Goal: Information Seeking & Learning: Understand process/instructions

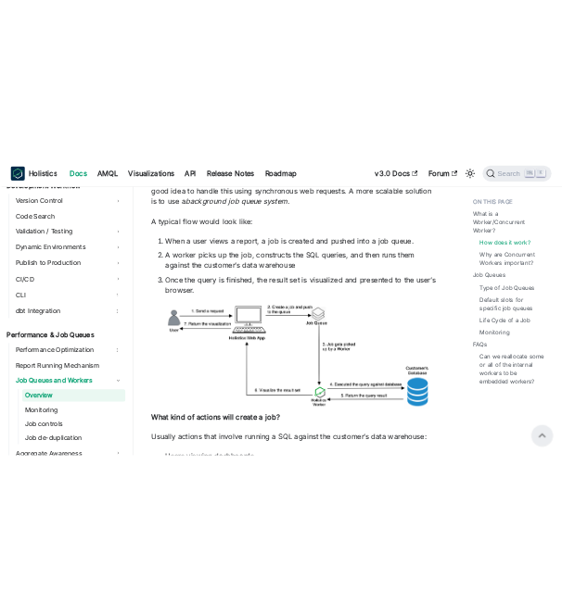
scroll to position [649, 0]
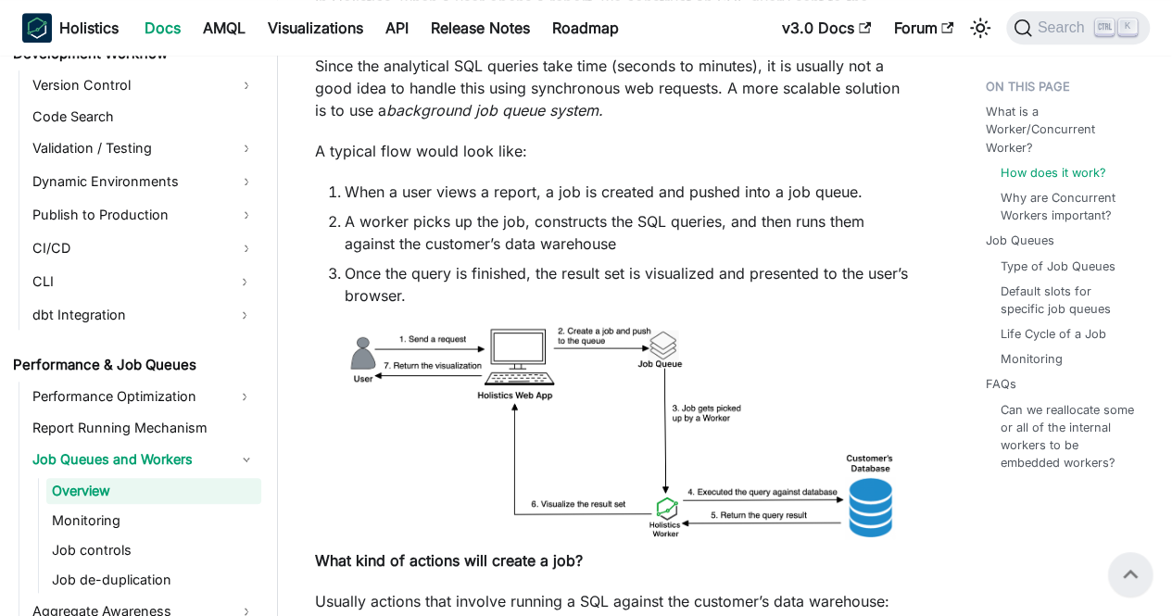
drag, startPoint x: 658, startPoint y: 216, endPoint x: 606, endPoint y: 224, distance: 52.6
drag, startPoint x: 606, startPoint y: 224, endPoint x: 653, endPoint y: 127, distance: 108.2
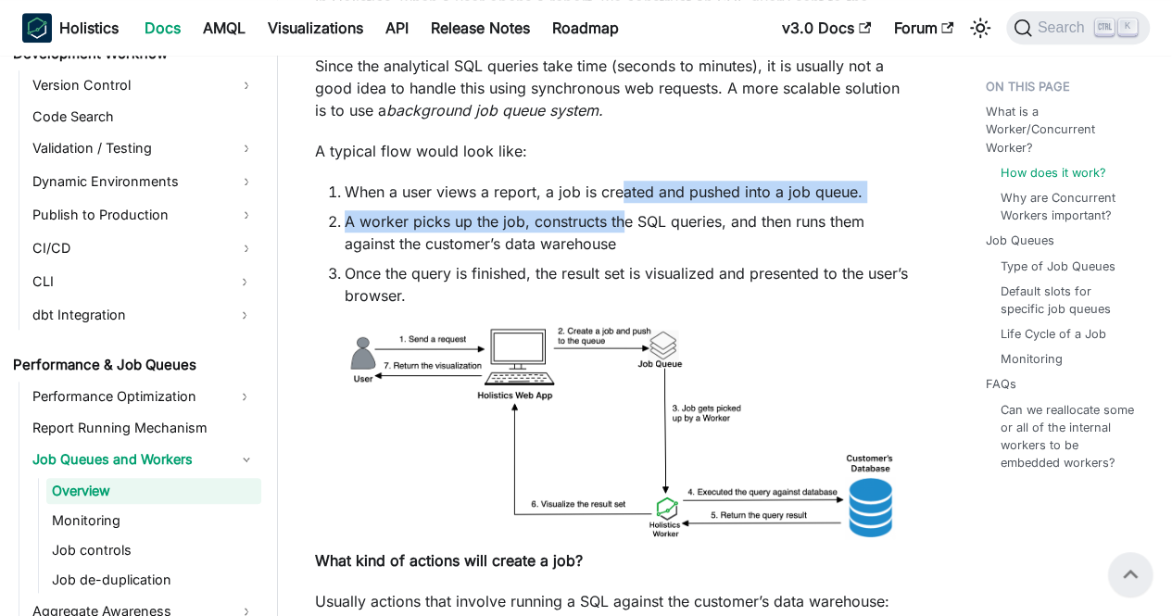
click at [622, 205] on ol "When a user views a report, a job is created and pushed into a job queue. A wor…" at bounding box center [613, 244] width 597 height 126
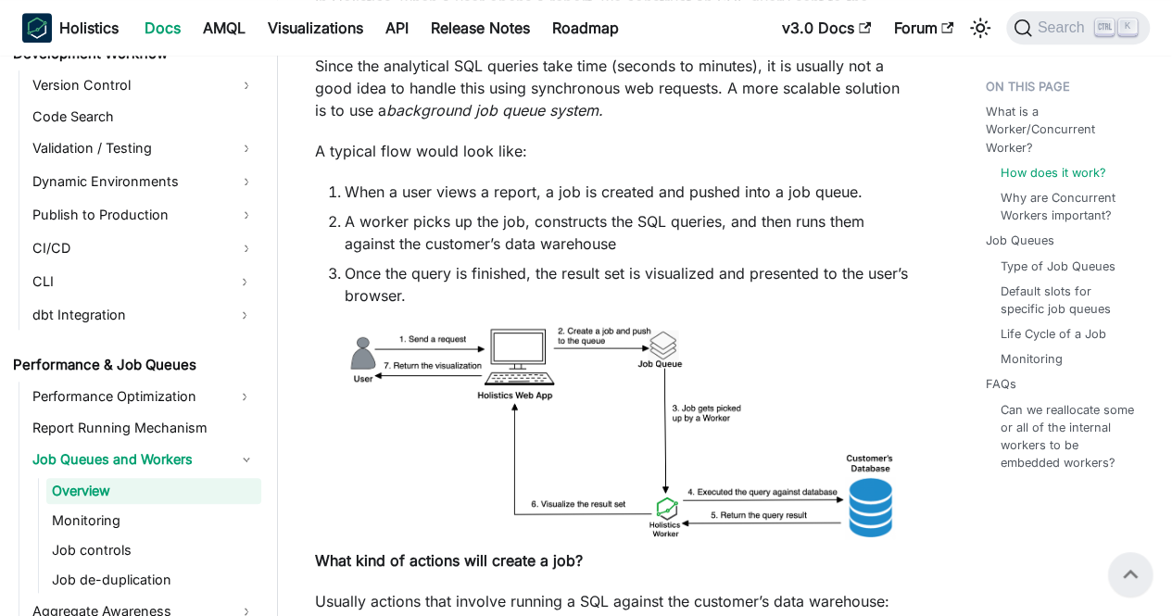
drag, startPoint x: 622, startPoint y: 205, endPoint x: 569, endPoint y: 181, distance: 58.1
drag, startPoint x: 598, startPoint y: 166, endPoint x: 661, endPoint y: 149, distance: 65.2
click at [661, 149] on p "A typical flow would look like:" at bounding box center [613, 151] width 597 height 22
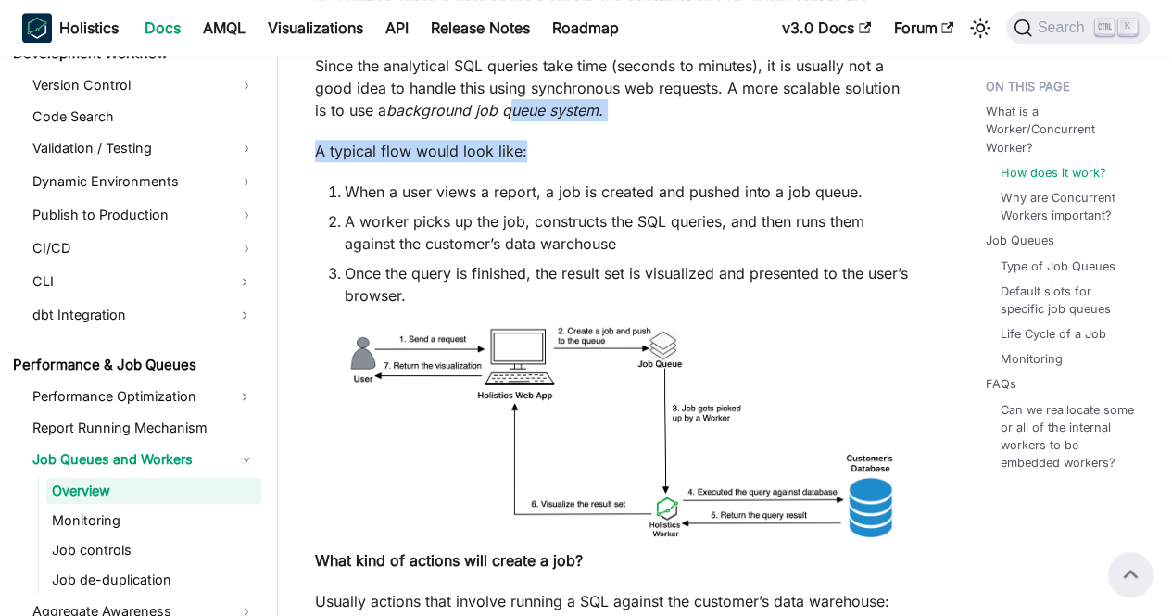
drag, startPoint x: 517, startPoint y: 112, endPoint x: 551, endPoint y: 127, distance: 37.4
click at [664, 156] on p "A typical flow would look like:" at bounding box center [613, 151] width 597 height 22
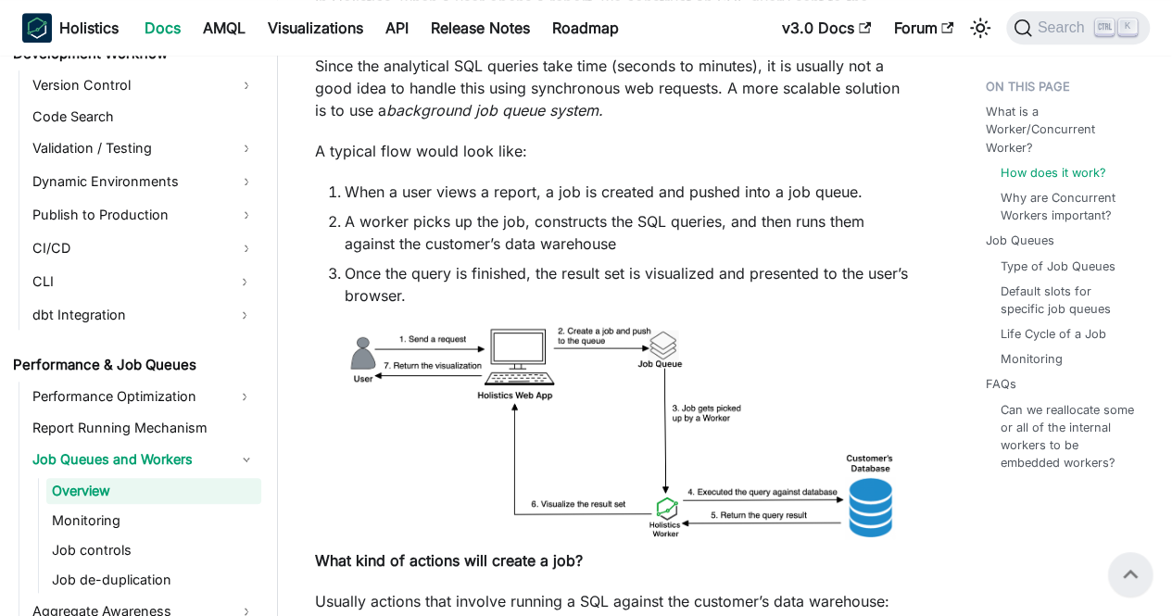
drag, startPoint x: 458, startPoint y: 188, endPoint x: 352, endPoint y: 137, distance: 117.3
drag, startPoint x: 437, startPoint y: 195, endPoint x: 409, endPoint y: 178, distance: 33.2
drag, startPoint x: 456, startPoint y: 200, endPoint x: 423, endPoint y: 207, distance: 34.0
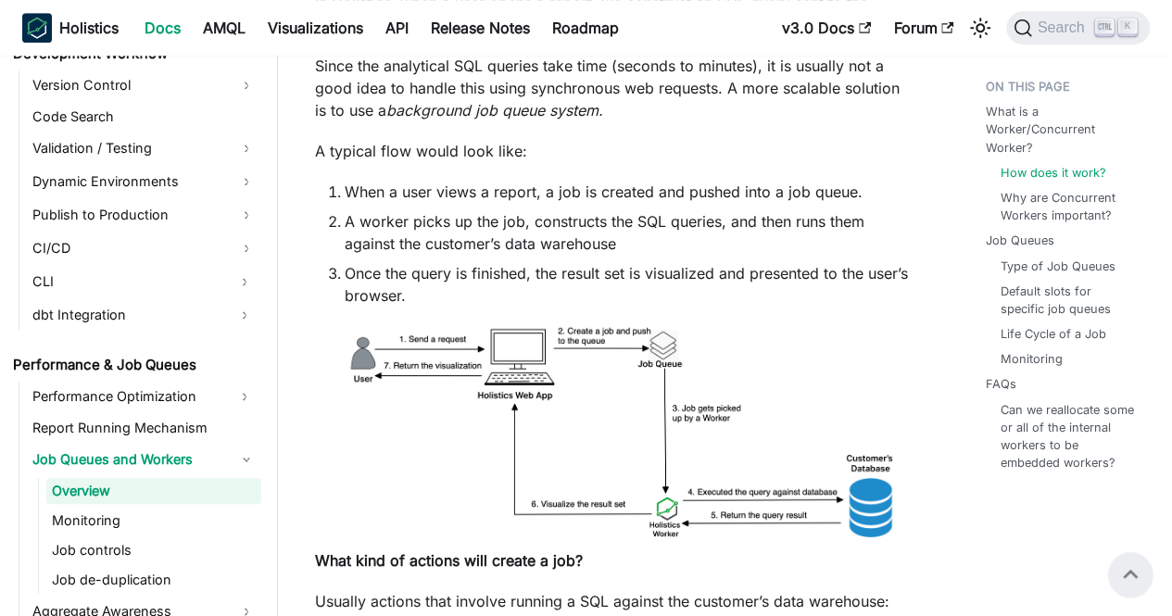
drag, startPoint x: 423, startPoint y: 207, endPoint x: 384, endPoint y: 185, distance: 44.4
click at [384, 185] on li "When a user views a report, a job is created and pushed into a job queue." at bounding box center [628, 192] width 567 height 22
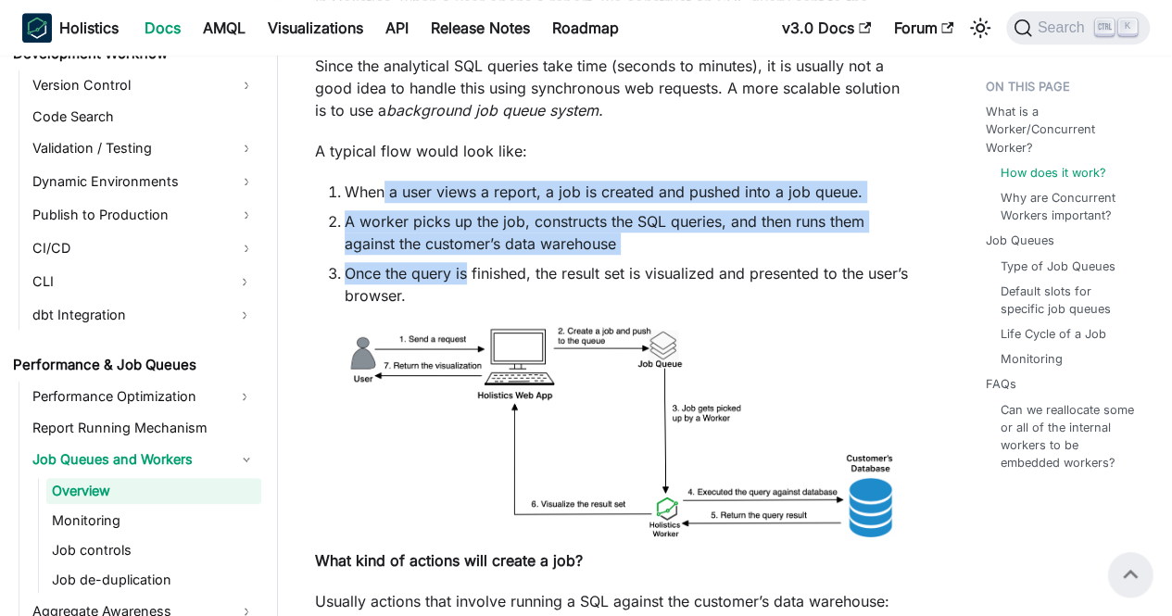
drag, startPoint x: 384, startPoint y: 185, endPoint x: 455, endPoint y: 284, distance: 122.2
click at [455, 284] on ol "When a user views a report, a job is created and pushed into a job queue. A wor…" at bounding box center [613, 244] width 597 height 126
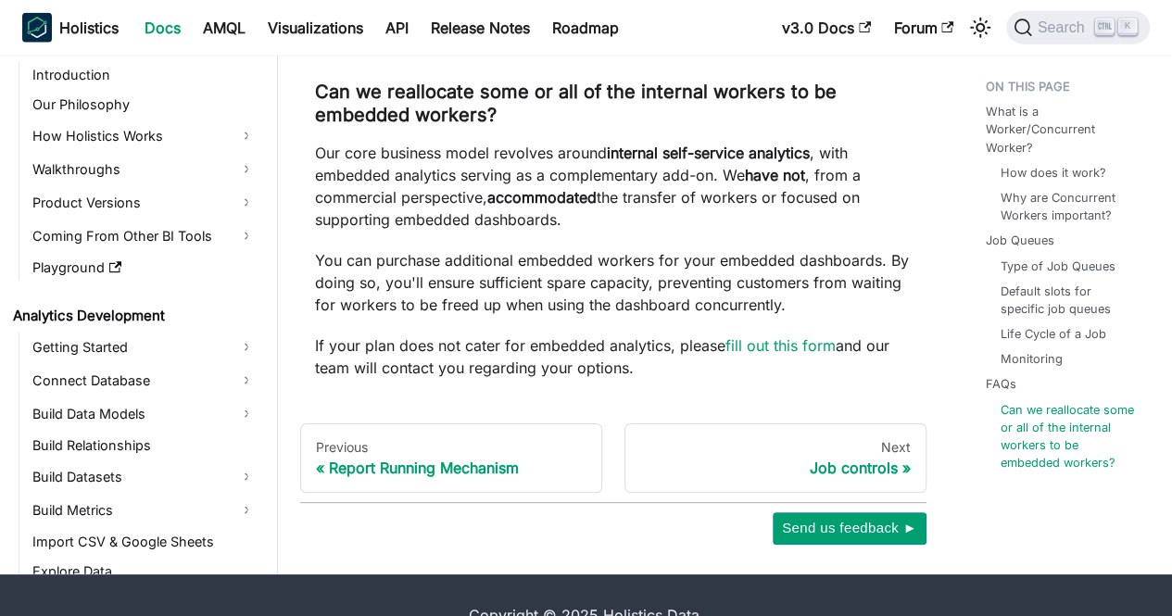
scroll to position [5717, 0]
